Goal: Task Accomplishment & Management: Use online tool/utility

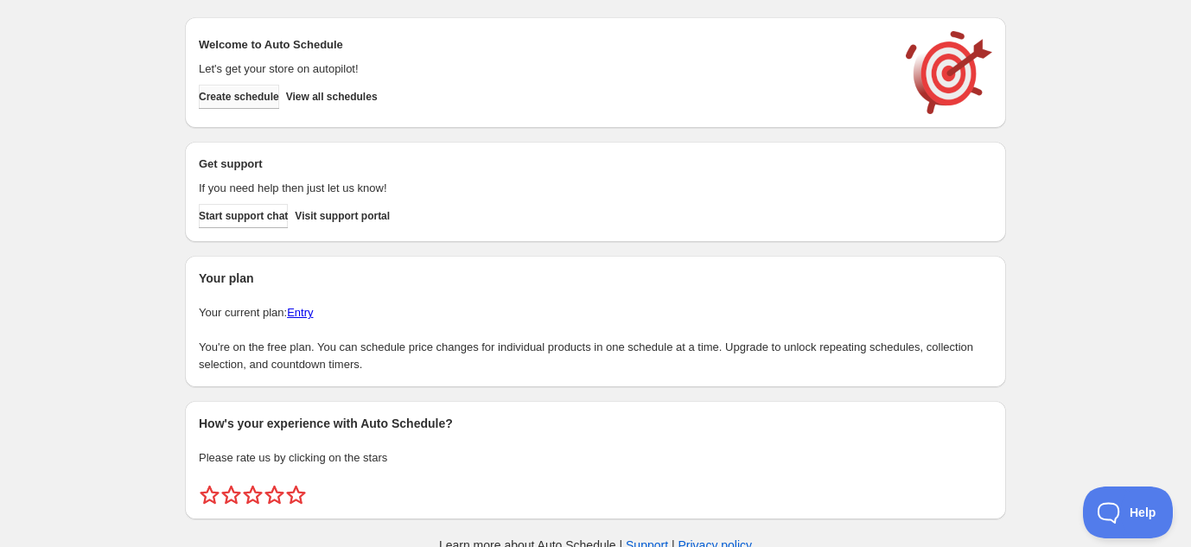
click at [272, 97] on span "Create schedule" at bounding box center [239, 97] width 80 height 14
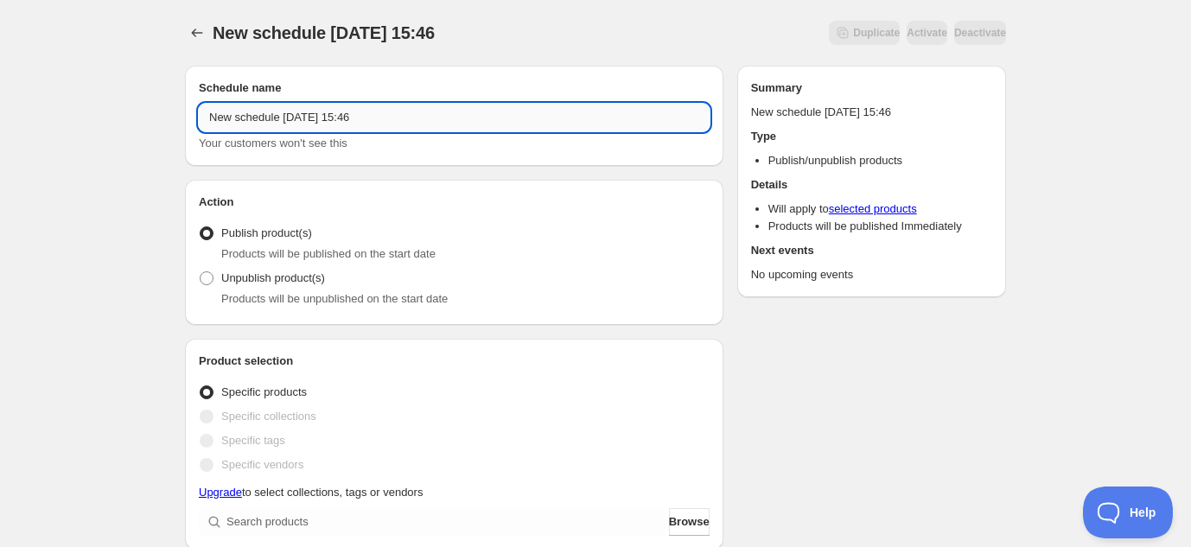
click at [312, 119] on input "New schedule [DATE] 15:46" at bounding box center [454, 118] width 511 height 28
type input "[MEDICAL_DATA] Tees"
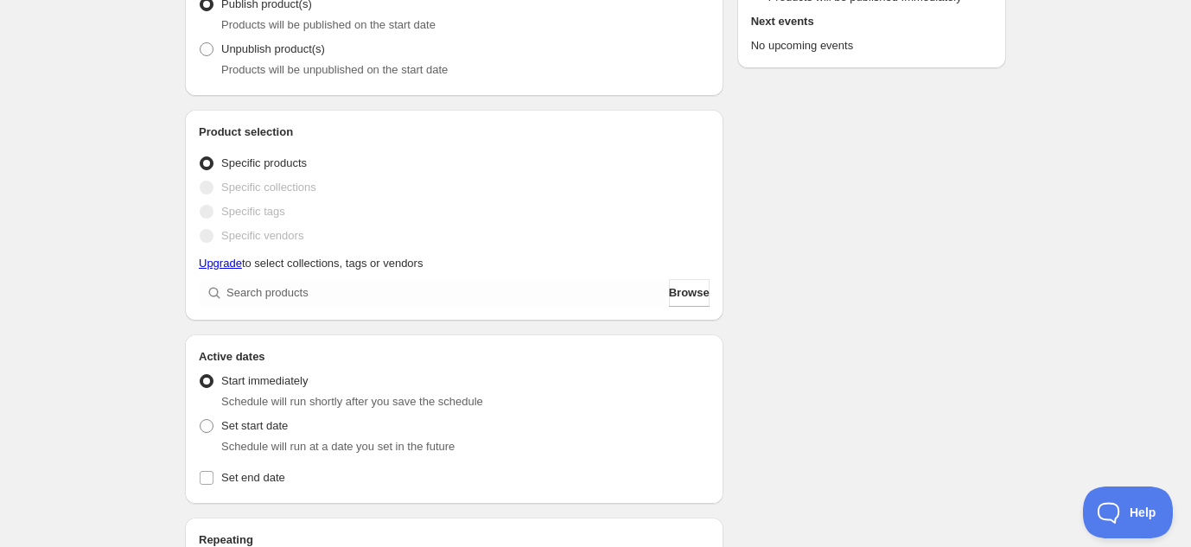
scroll to position [234, 0]
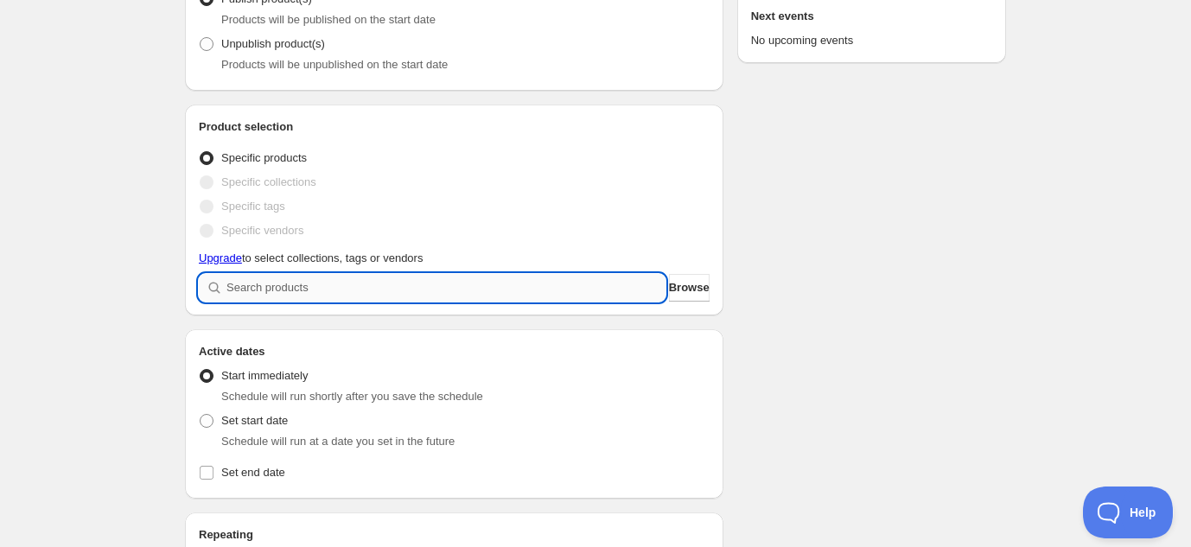
click at [301, 288] on input "search" at bounding box center [445, 288] width 439 height 28
click at [669, 282] on span "Browse" at bounding box center [689, 287] width 41 height 17
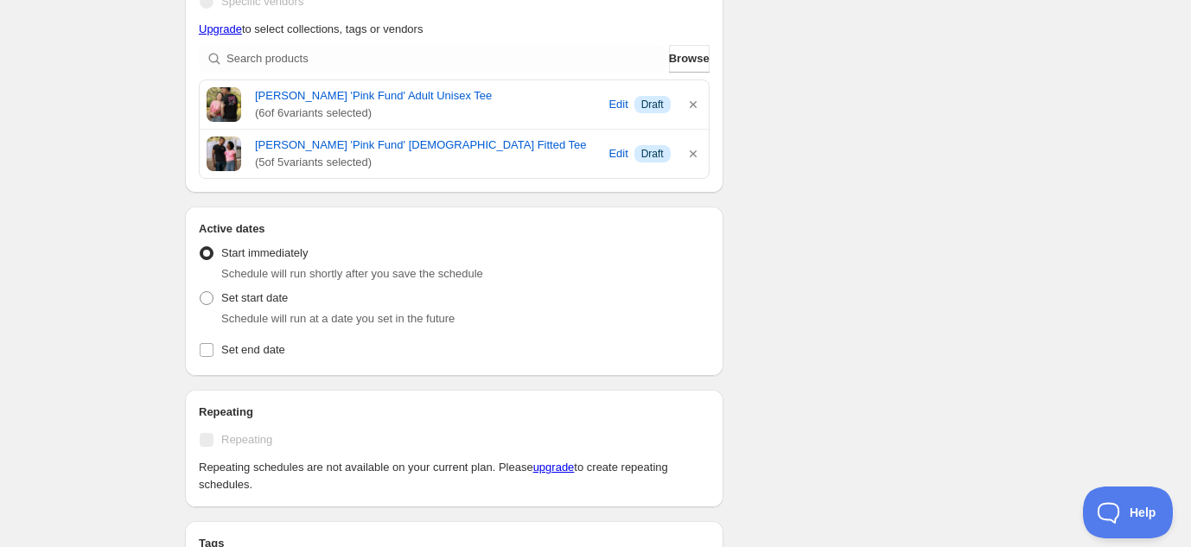
scroll to position [475, 0]
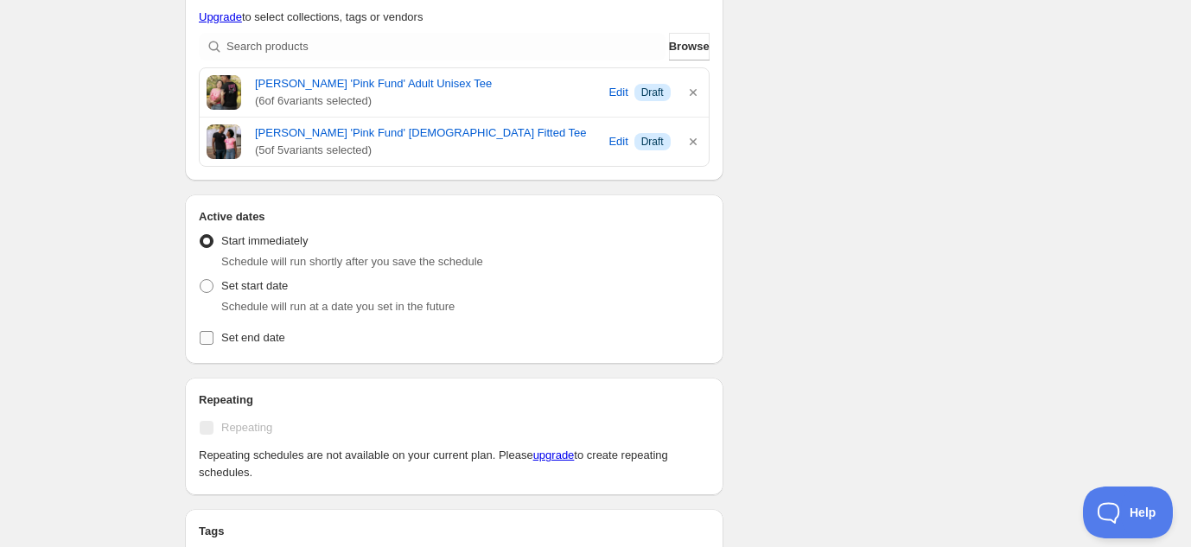
click at [205, 334] on input "Set end date" at bounding box center [207, 338] width 14 height 14
checkbox input "true"
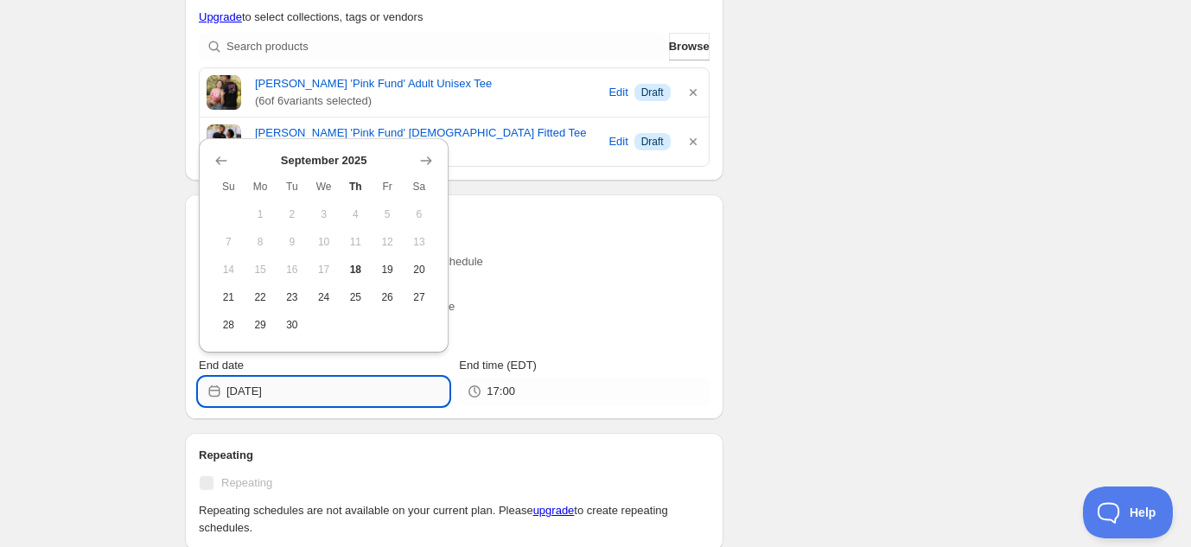
click at [305, 392] on input "2025-09-18" at bounding box center [337, 392] width 222 height 28
click at [426, 162] on icon "Show next month, October 2025" at bounding box center [425, 160] width 17 height 17
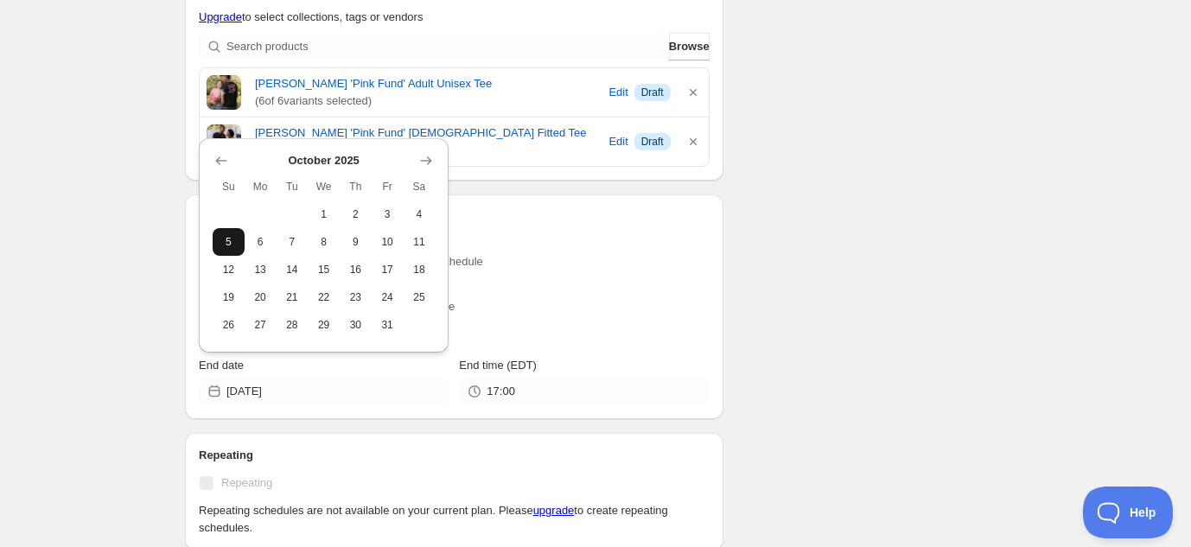
click at [230, 247] on span "5" at bounding box center [228, 242] width 18 height 14
type input "2025-10-05"
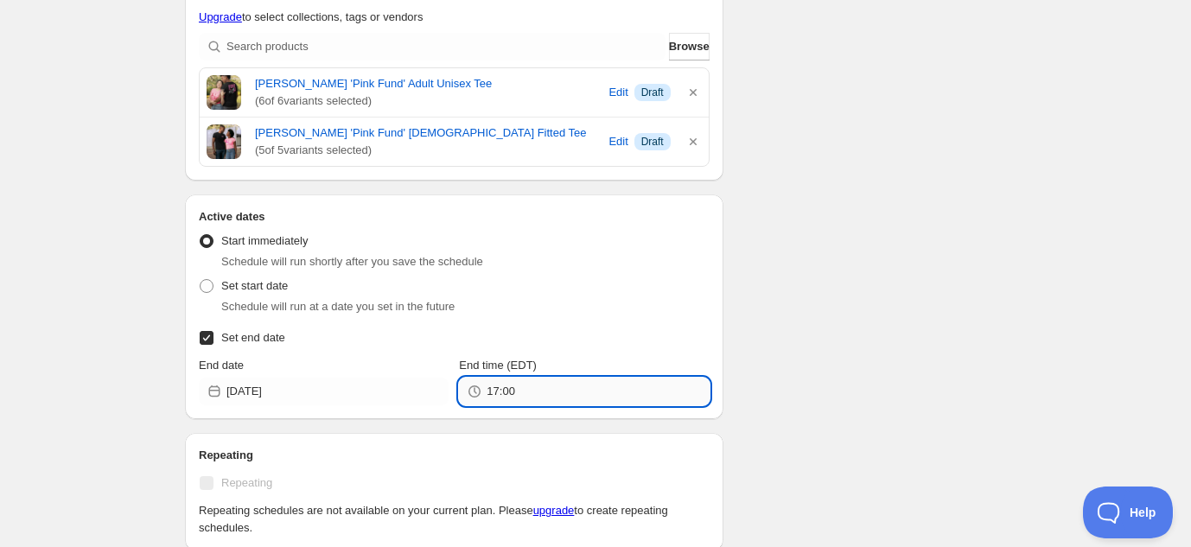
click at [538, 390] on input "17:00" at bounding box center [597, 392] width 222 height 28
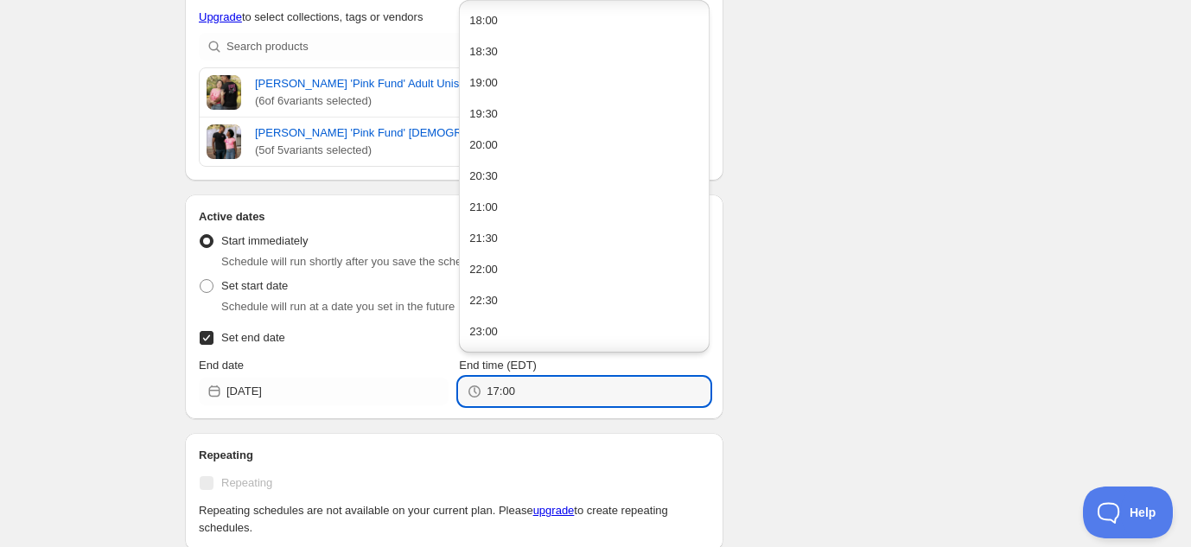
scroll to position [1148, 0]
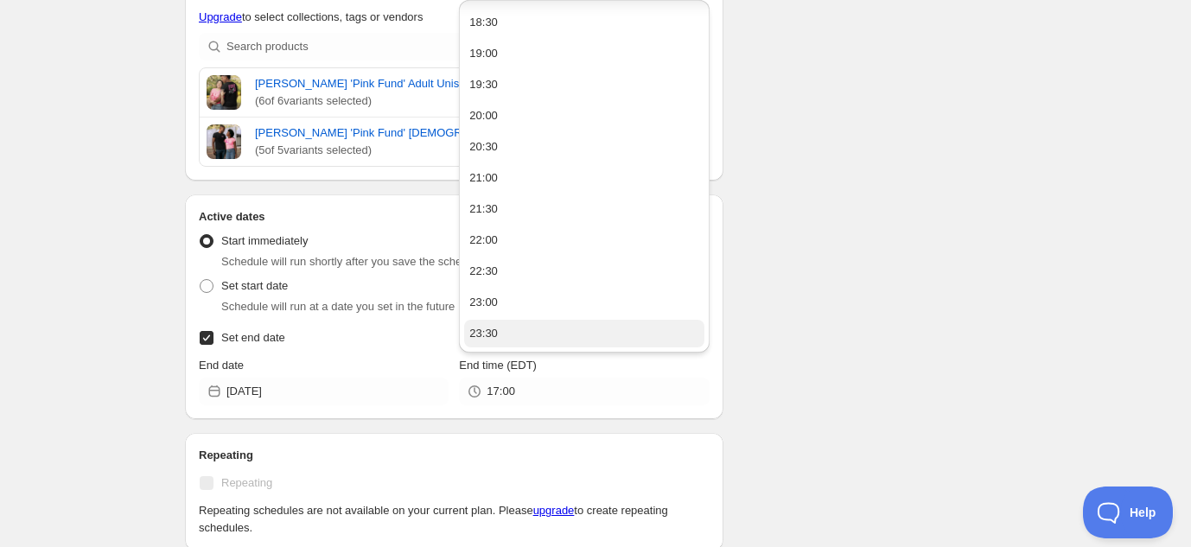
click at [524, 334] on button "23:30" at bounding box center [583, 334] width 239 height 28
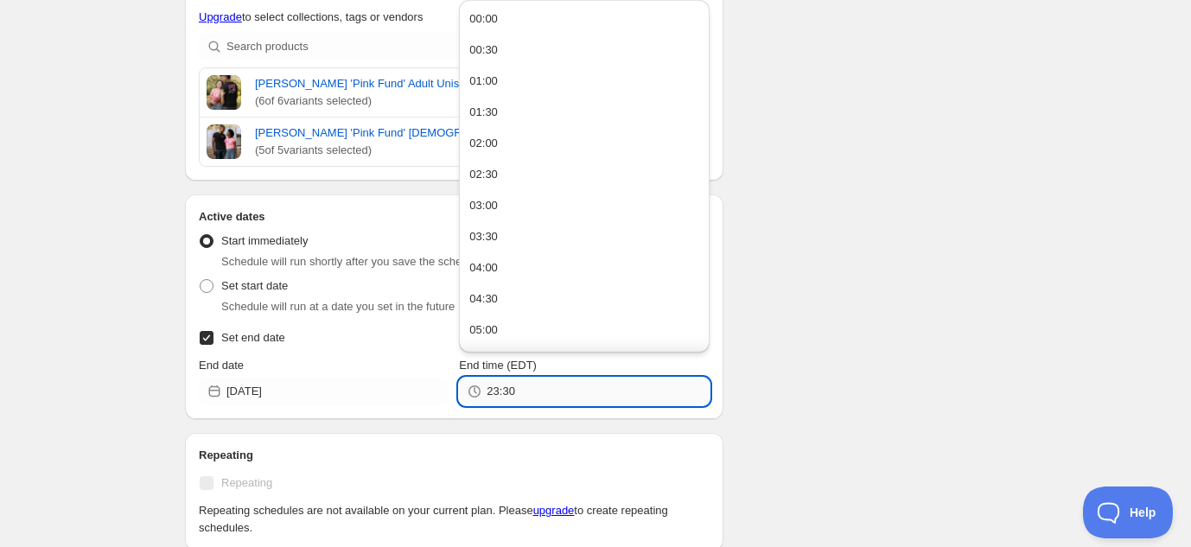
drag, startPoint x: 519, startPoint y: 392, endPoint x: 508, endPoint y: 393, distance: 11.3
click at [507, 392] on input "23:30" at bounding box center [597, 392] width 222 height 28
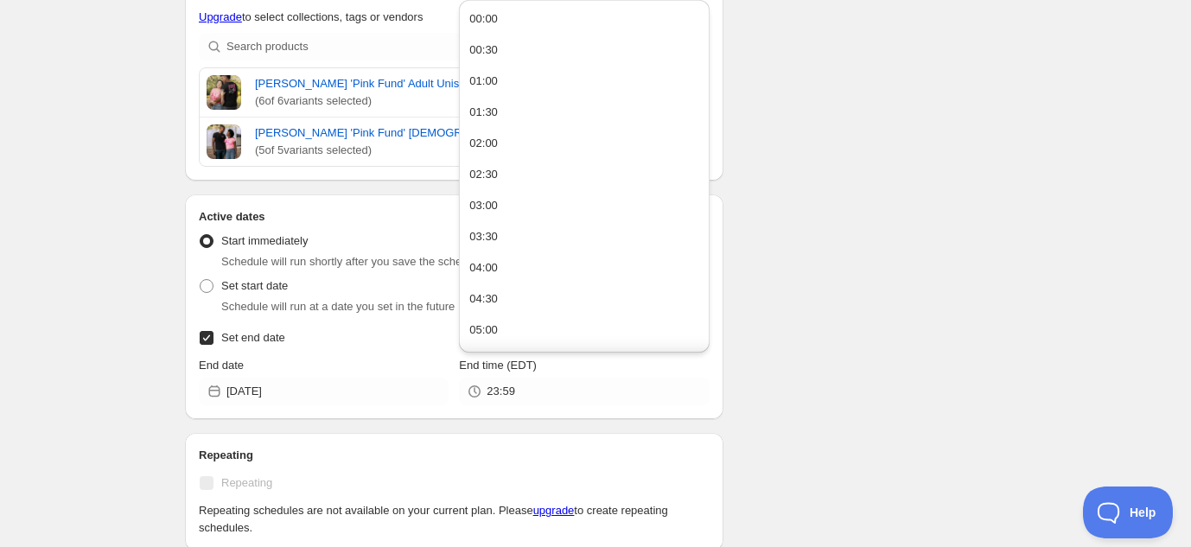
click at [852, 244] on div "Schedule name Breast Cancer Tees Your customers won't see this Action Action Pu…" at bounding box center [588, 359] width 835 height 1565
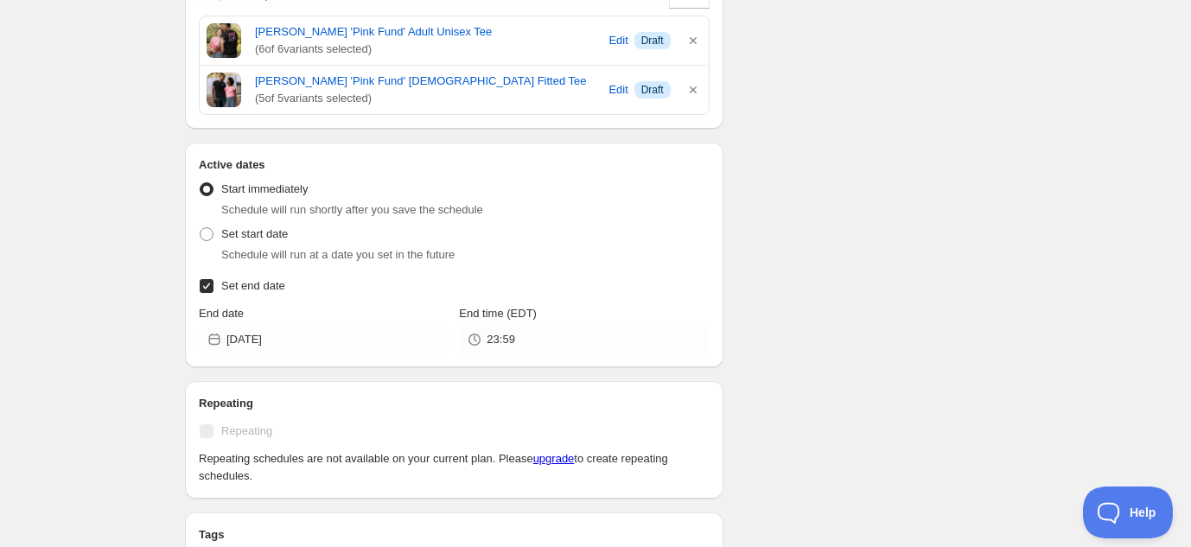
scroll to position [538, 0]
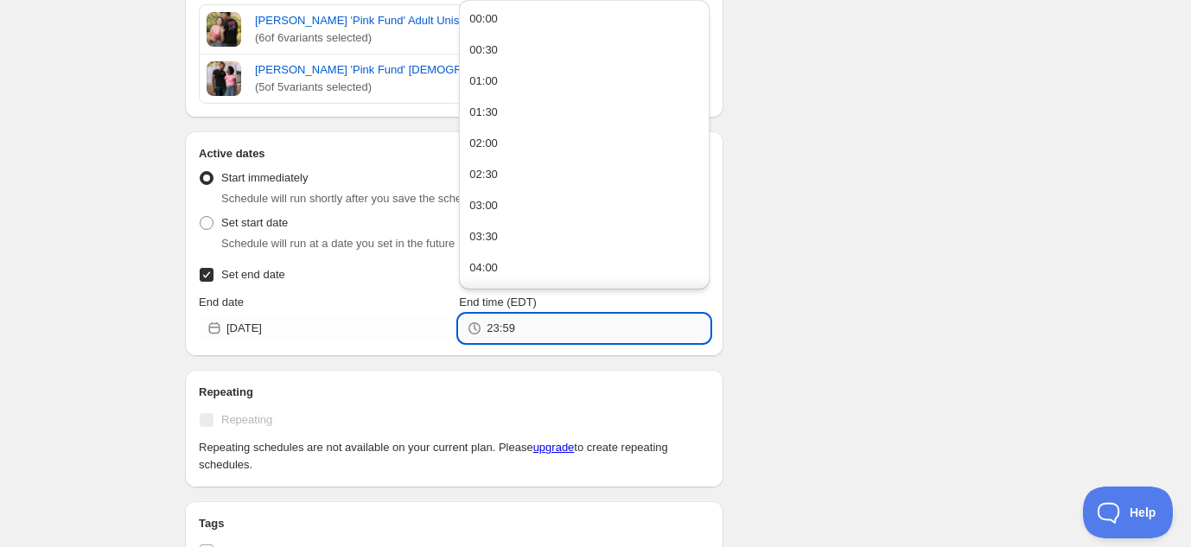
click at [632, 328] on input "23:59" at bounding box center [597, 329] width 222 height 28
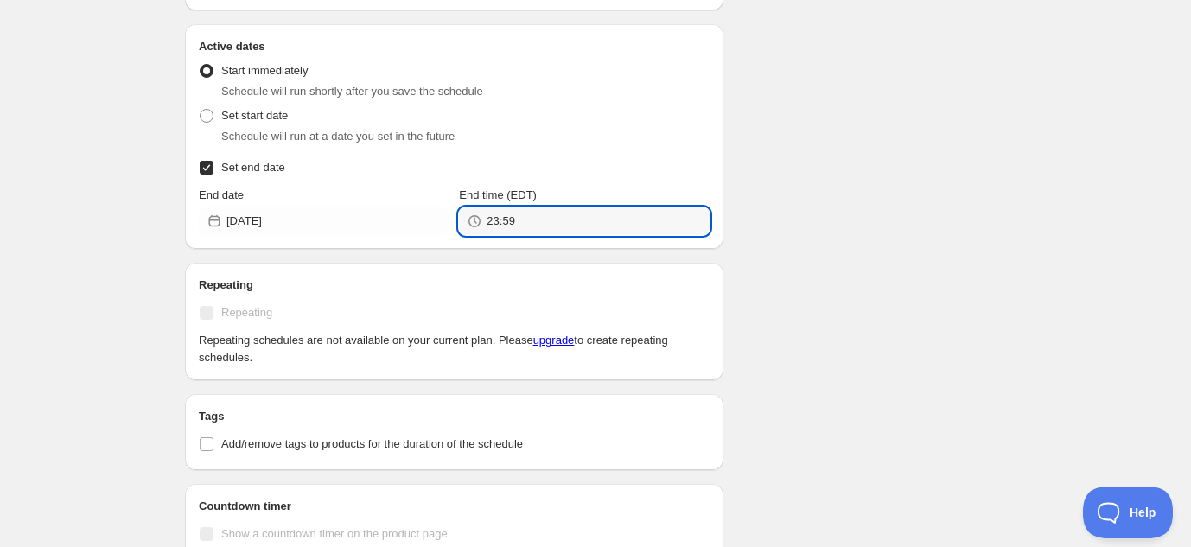
scroll to position [661, 0]
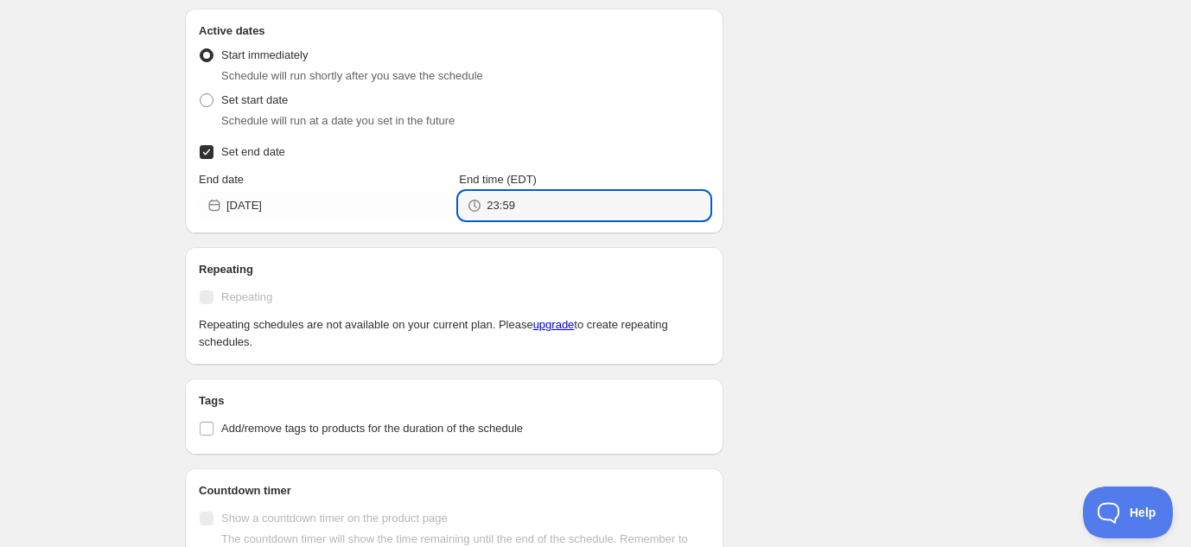
click at [741, 251] on div "Schedule name Breast Cancer Tees Your customers won't see this Action Action Pu…" at bounding box center [588, 173] width 835 height 1565
click at [575, 200] on input "23:59" at bounding box center [597, 206] width 222 height 28
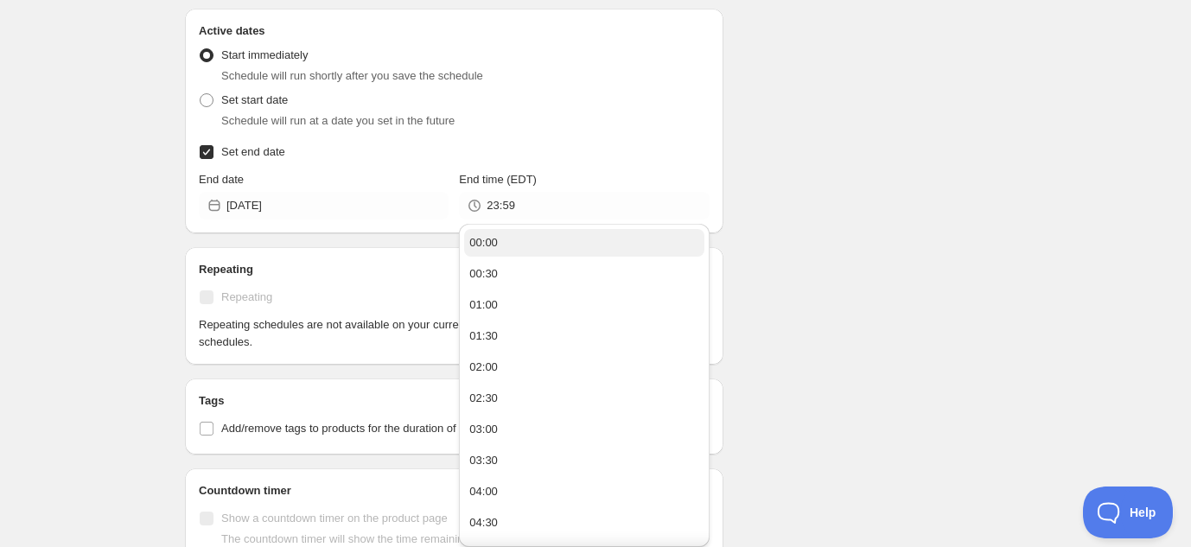
click at [563, 236] on button "00:00" at bounding box center [583, 243] width 239 height 28
type input "00:00"
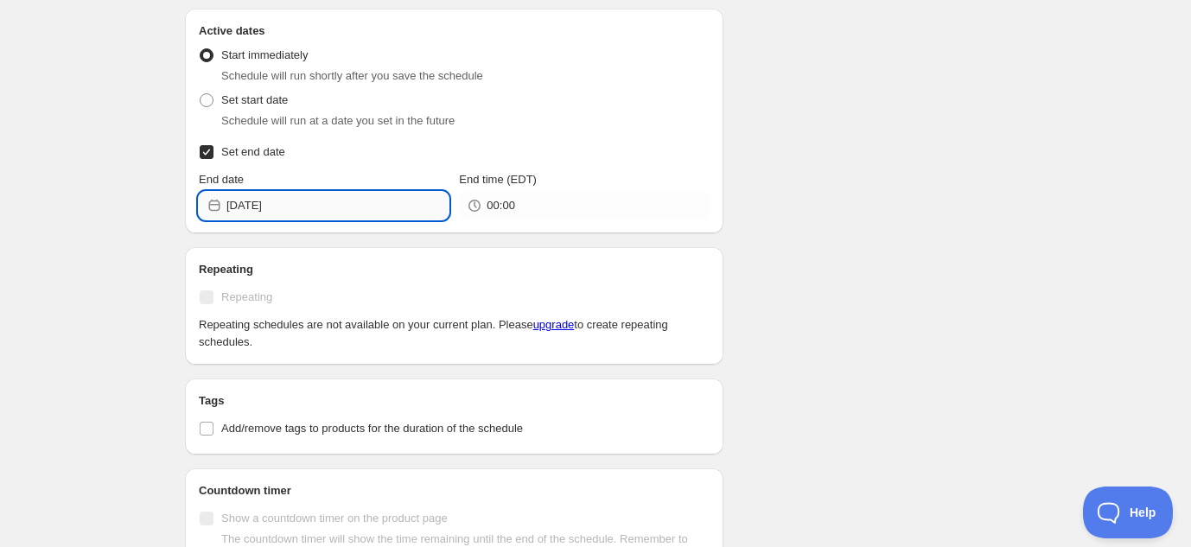
click at [353, 208] on input "2025-10-05" at bounding box center [337, 206] width 222 height 28
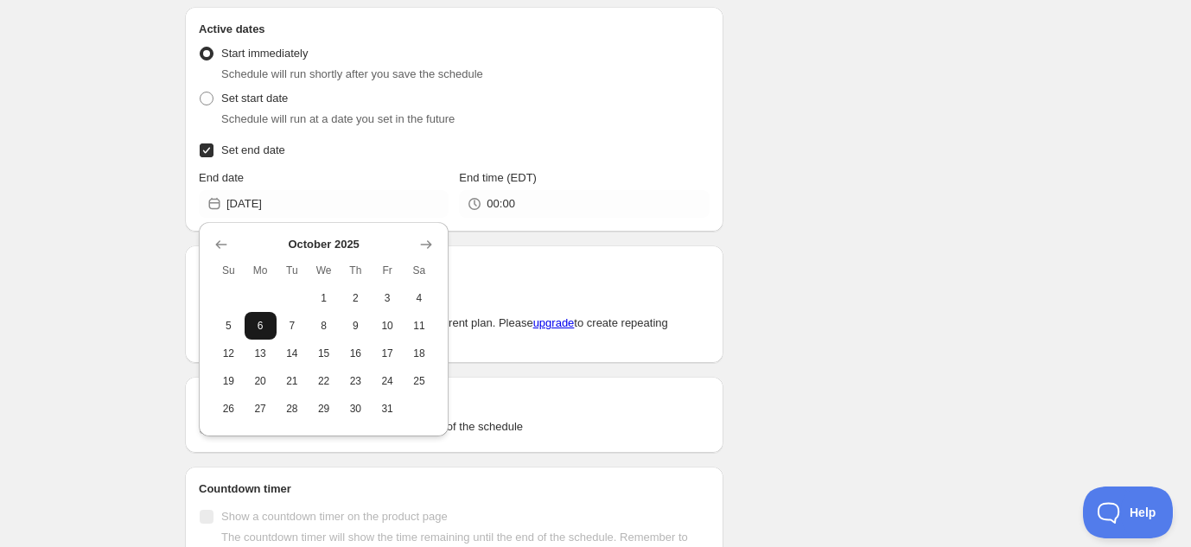
click at [253, 327] on span "6" at bounding box center [260, 326] width 18 height 14
type input "2025-10-06"
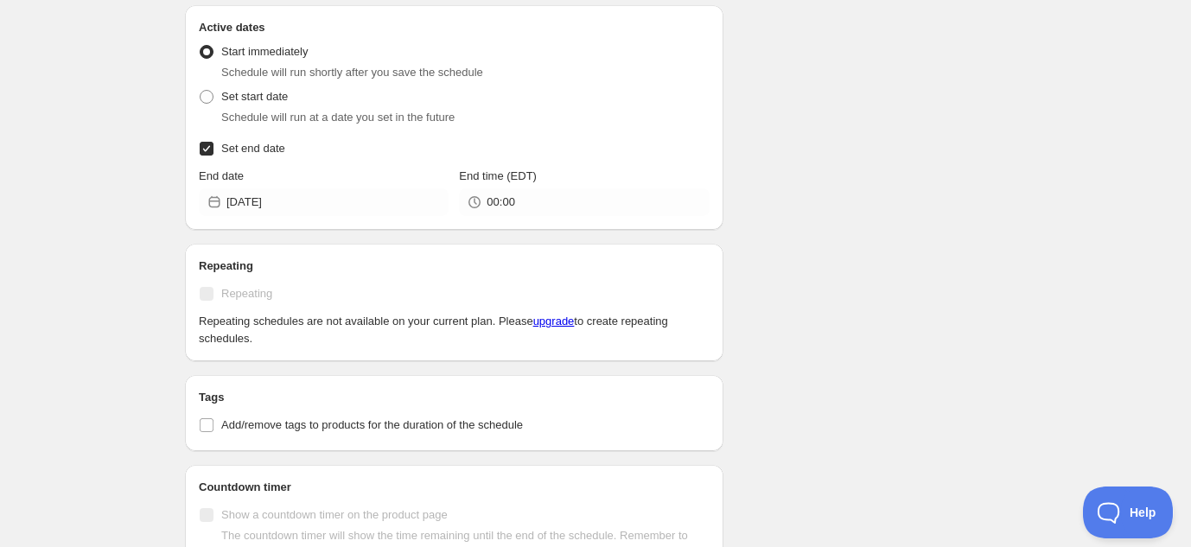
click at [862, 221] on div "Schedule name Breast Cancer Tees Your customers won't see this Action Action Pu…" at bounding box center [588, 169] width 835 height 1565
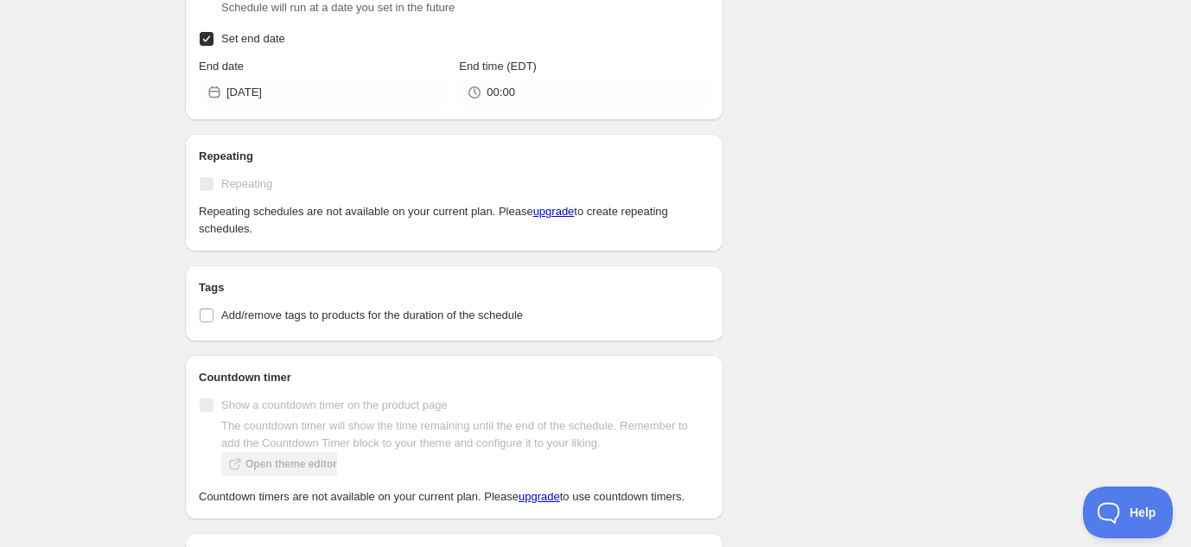
scroll to position [778, 0]
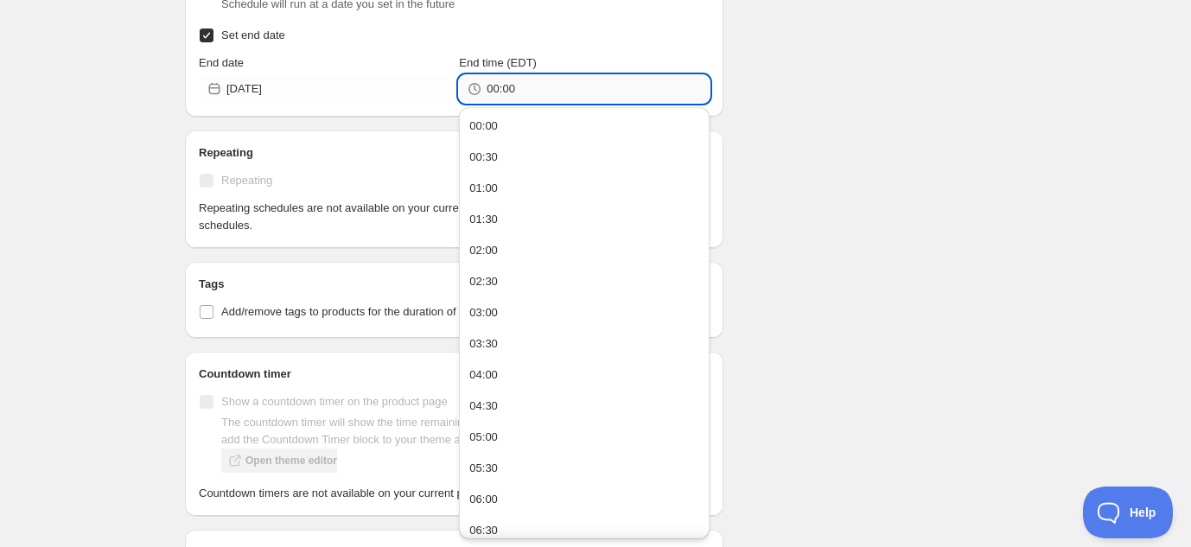
click at [630, 85] on input "00:00" at bounding box center [597, 89] width 222 height 28
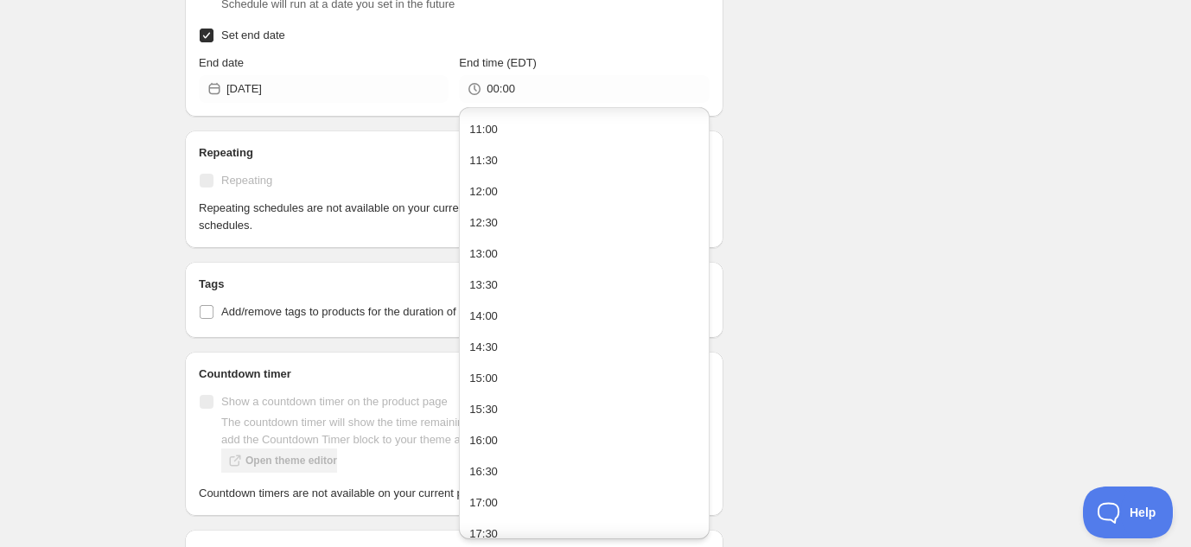
click at [857, 187] on div "Schedule name Breast Cancer Tees Your customers won't see this Action Action Pu…" at bounding box center [588, 56] width 835 height 1565
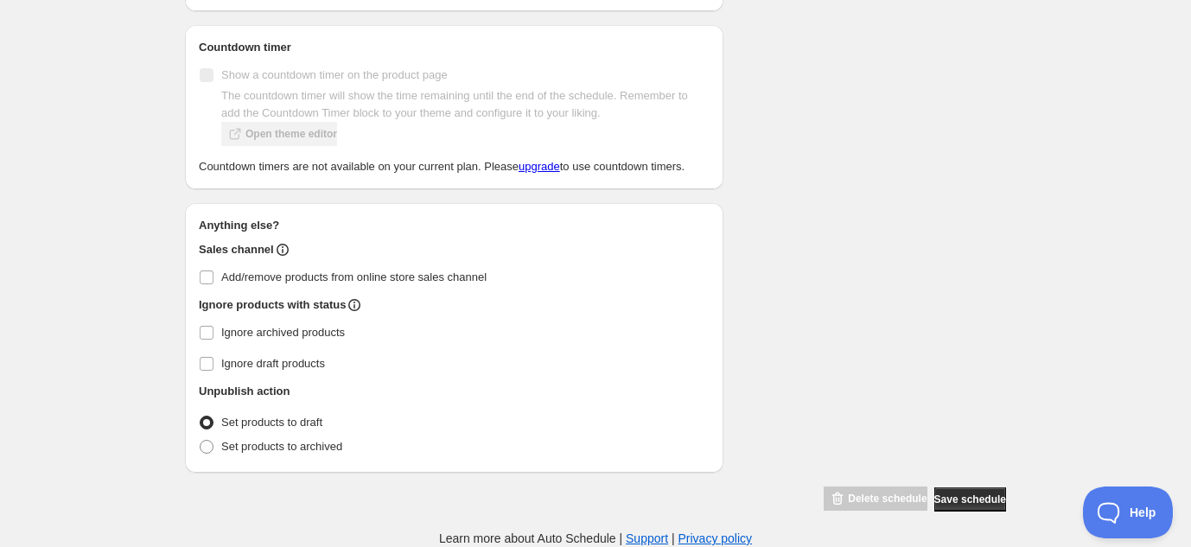
scroll to position [1118, 0]
click at [244, 283] on span "Add/remove products from online store sales channel" at bounding box center [353, 276] width 265 height 13
click at [213, 283] on input "Add/remove products from online store sales channel" at bounding box center [207, 277] width 14 height 14
click at [244, 283] on span "Add/remove products from online store sales channel" at bounding box center [353, 276] width 265 height 13
click at [213, 283] on input "Add/remove products from online store sales channel" at bounding box center [207, 277] width 14 height 14
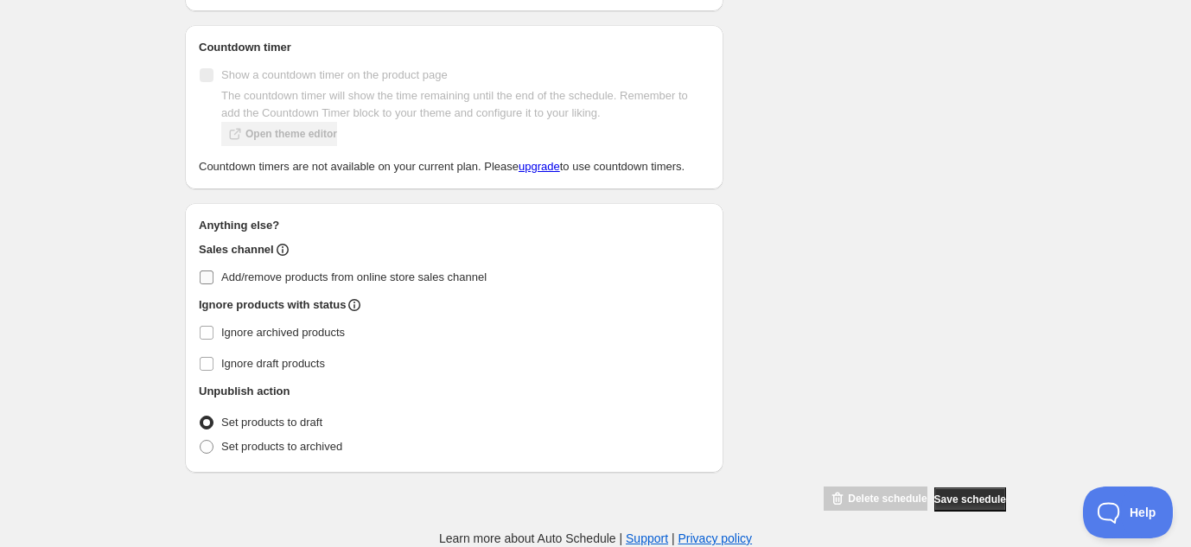
scroll to position [1121, 0]
click at [210, 278] on input "Add/remove products from online store sales channel" at bounding box center [207, 277] width 14 height 14
click at [203, 277] on input "Add/remove products from online store sales channel" at bounding box center [207, 277] width 14 height 14
checkbox input "false"
click at [954, 505] on span "Save schedule" at bounding box center [970, 500] width 72 height 14
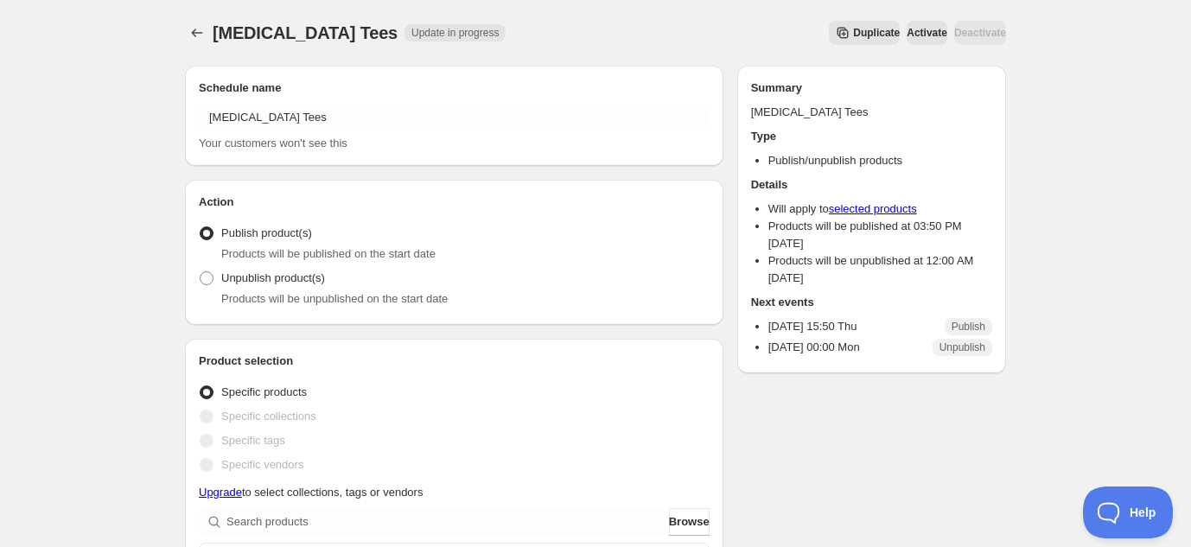
click at [861, 207] on link "selected products" at bounding box center [873, 208] width 88 height 13
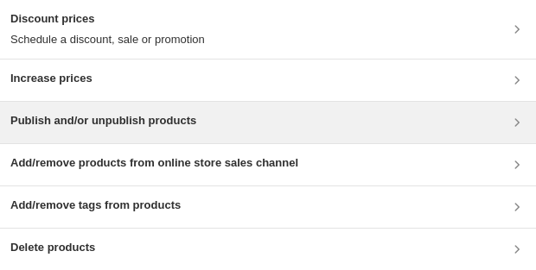
click at [113, 129] on h3 "Publish and/or unpublish products" at bounding box center [103, 120] width 186 height 17
